Goal: Transaction & Acquisition: Purchase product/service

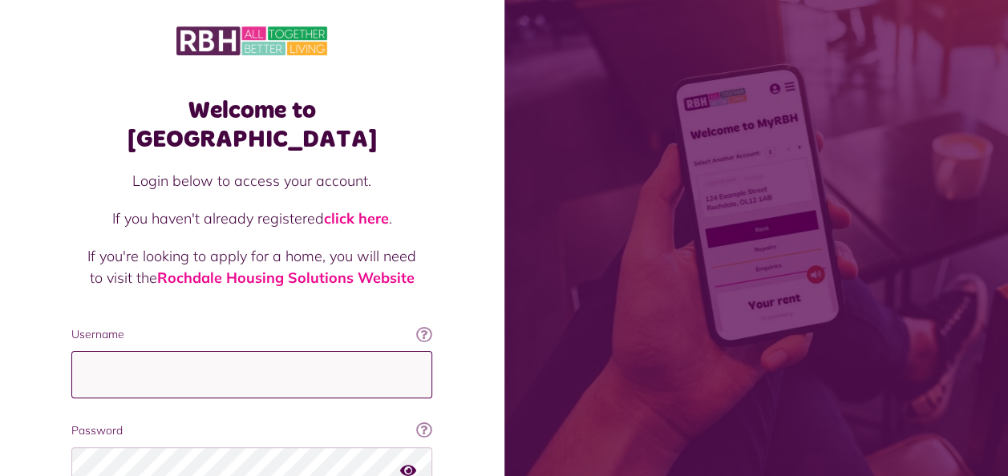
type input "**********"
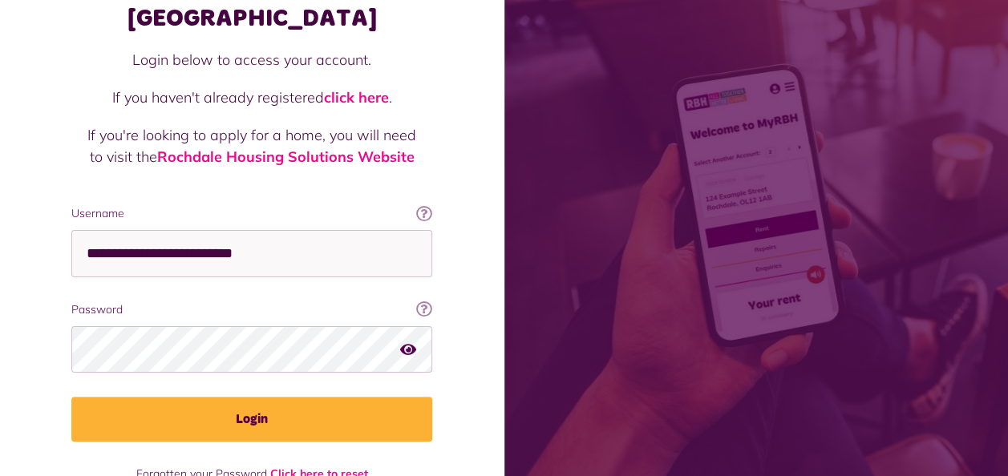
scroll to position [139, 0]
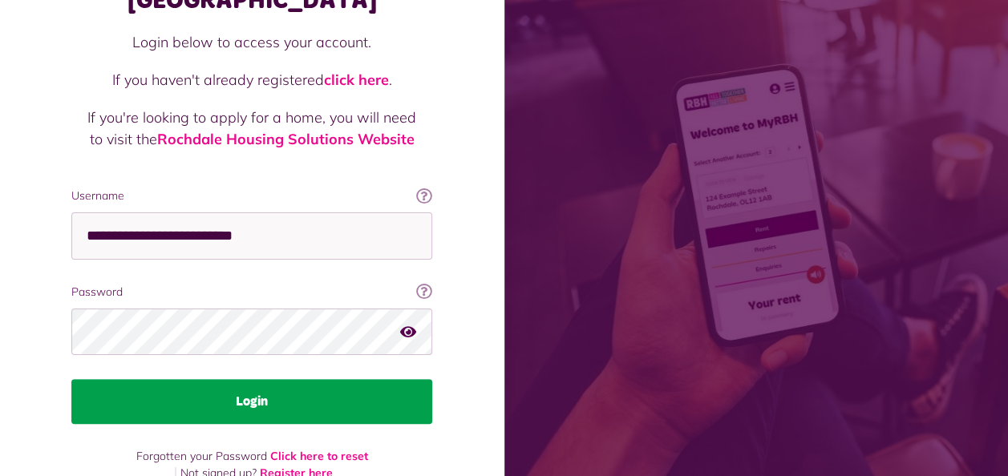
click at [284, 379] on button "Login" at bounding box center [251, 401] width 361 height 45
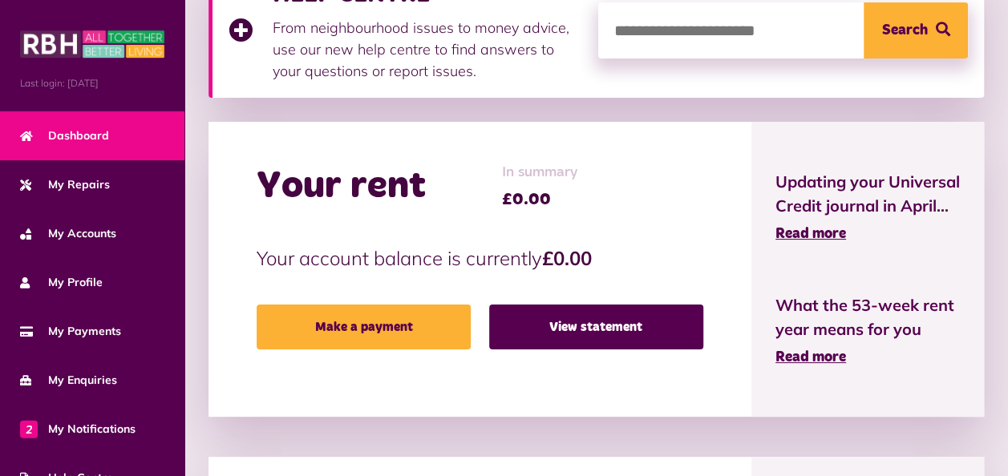
scroll to position [289, 0]
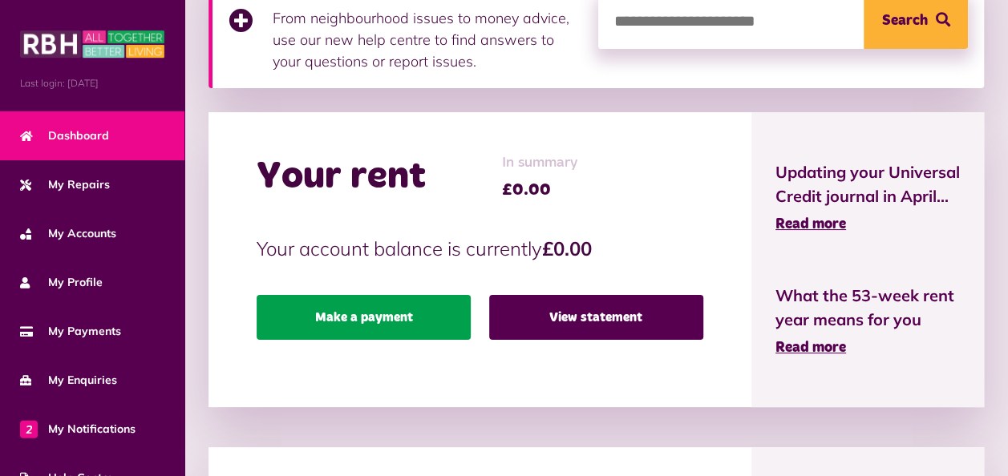
click at [357, 306] on link "Make a payment" at bounding box center [364, 317] width 214 height 45
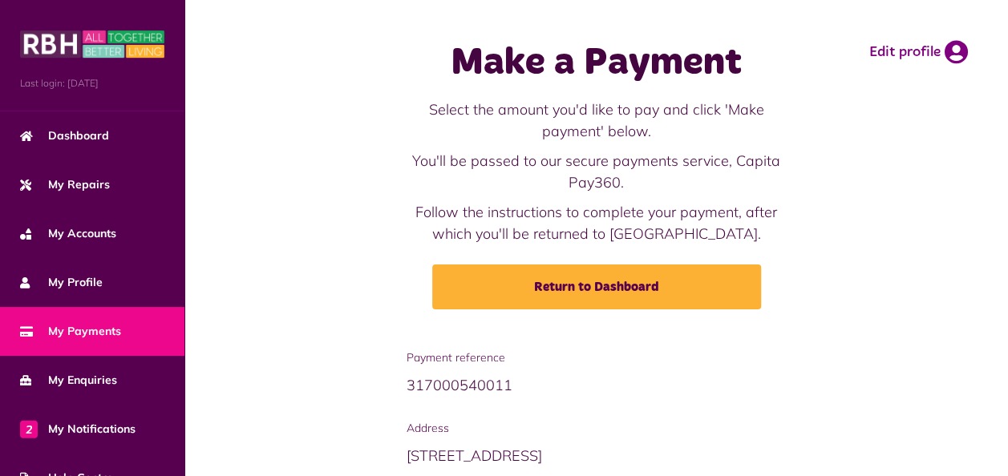
click at [357, 306] on div "Make a Payment Select the amount you'd like to pay and click 'Make payment' bel…" at bounding box center [597, 175] width 792 height 318
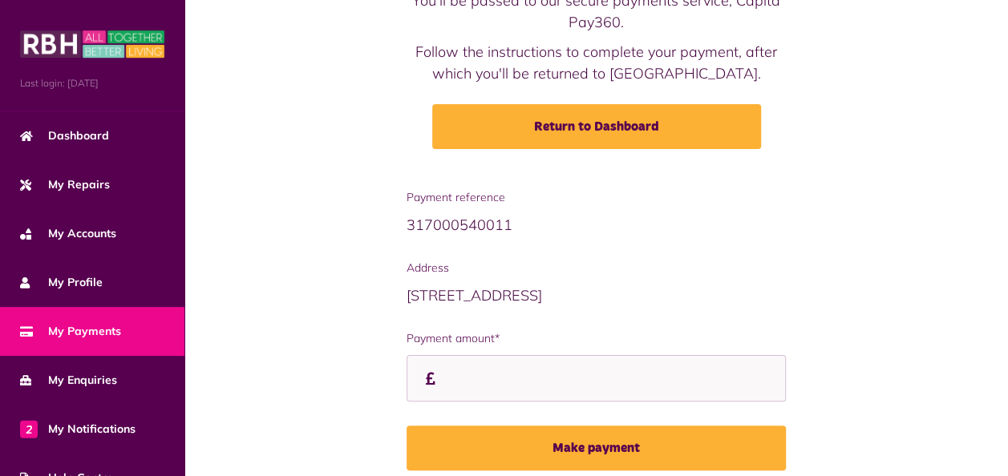
scroll to position [193, 0]
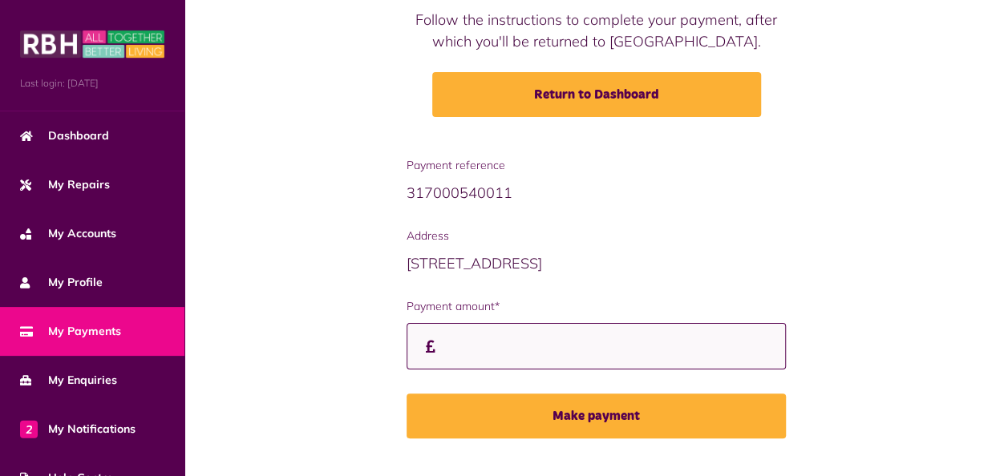
click at [481, 347] on input "Payment amount*" at bounding box center [597, 346] width 380 height 47
type input "*"
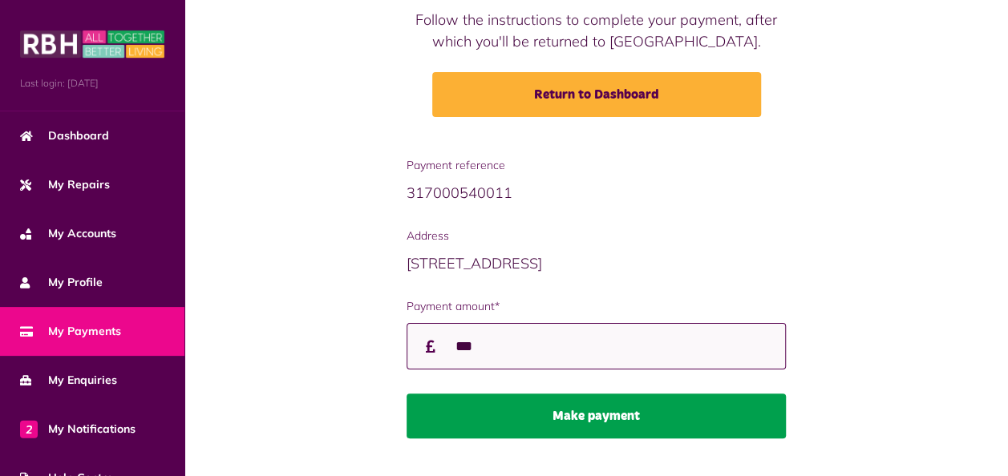
type input "***"
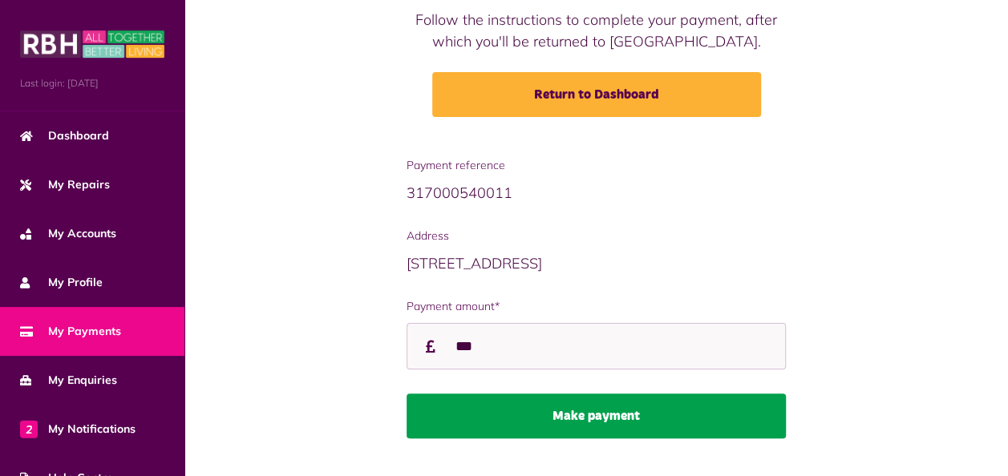
click at [528, 400] on button "Make payment" at bounding box center [597, 416] width 380 height 45
